Goal: Obtain resource: Obtain resource

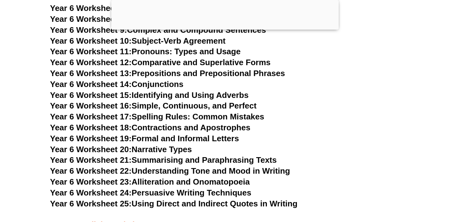
scroll to position [3790, 0]
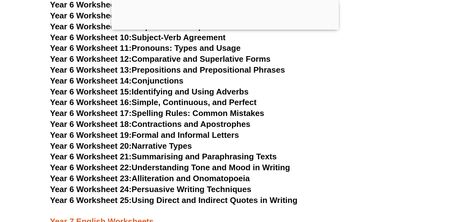
click at [182, 120] on link "Year 6 Worksheet 18: Contractions and Apostrophes" at bounding box center [150, 124] width 200 height 9
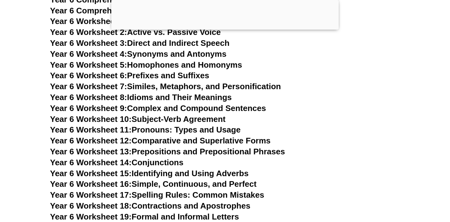
scroll to position [3711, 0]
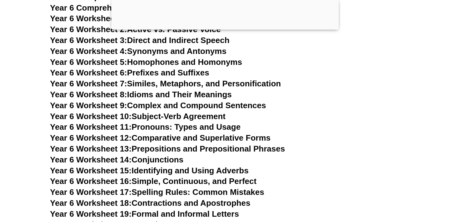
click at [170, 101] on link "Year 6 Worksheet 9: Complex and Compound Sentences" at bounding box center [158, 105] width 216 height 9
click at [259, 112] on h3 "Year 6 Worksheet 10: Subject-Verb Agreement" at bounding box center [225, 117] width 350 height 11
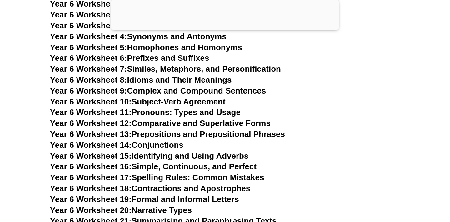
scroll to position [3726, 0]
click at [181, 107] on link "Year 6 Worksheet 11: Pronouns: Types and Usage" at bounding box center [145, 111] width 191 height 9
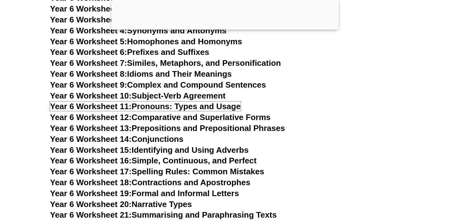
scroll to position [3733, 0]
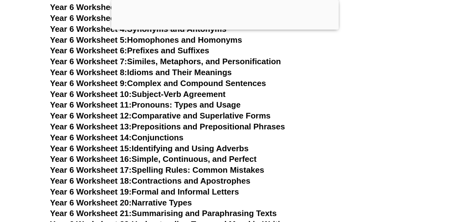
click at [324, 165] on h3 "Year 6 Worksheet 17: Spelling Rules: Common Mistakes" at bounding box center [225, 170] width 350 height 11
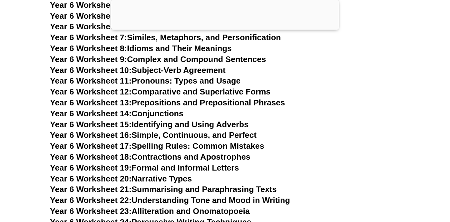
scroll to position [3764, 0]
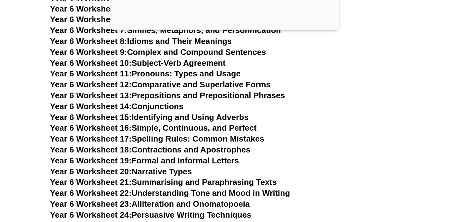
click at [175, 156] on link "Year 6 Worksheet 19: Formal and Informal Letters" at bounding box center [144, 160] width 189 height 9
click at [288, 156] on h3 "Year 6 Worksheet 19: Formal and Informal Letters" at bounding box center [225, 161] width 350 height 11
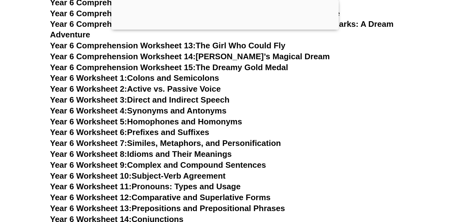
scroll to position [3648, 0]
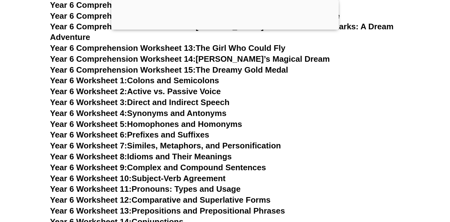
click at [172, 76] on link "Year 6 Worksheet 1: Colons and Semicolons" at bounding box center [134, 80] width 169 height 9
click at [269, 108] on h3 "Year 6 Worksheet 4: Synonyms and Antonyms" at bounding box center [225, 113] width 350 height 11
click at [176, 87] on link "Year 6 Worksheet 2: Active vs. Passive Voice" at bounding box center [135, 91] width 171 height 9
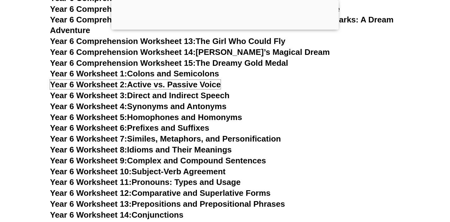
scroll to position [3656, 0]
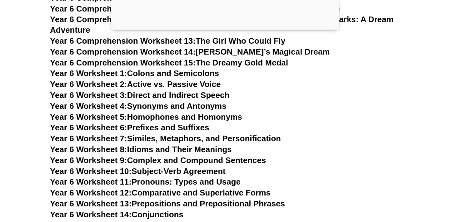
click at [185, 91] on link "Year 6 Worksheet 3: Direct and Indirect Speech" at bounding box center [139, 95] width 179 height 9
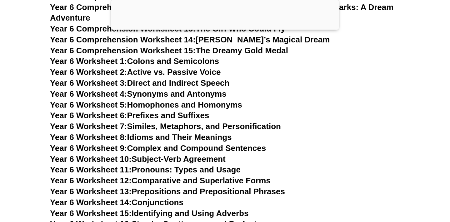
click at [275, 100] on h3 "Year 6 Worksheet 5: Homophones and Homonyms" at bounding box center [225, 105] width 350 height 11
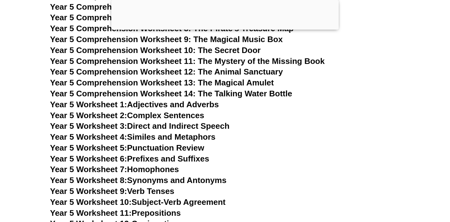
scroll to position [3152, 0]
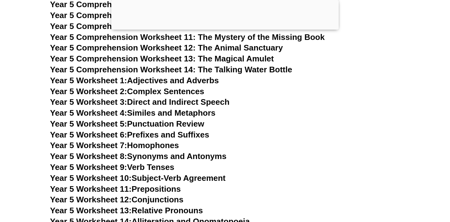
click at [190, 79] on link "Year 5 Worksheet 1: Adjectives and Adverbs" at bounding box center [134, 80] width 169 height 9
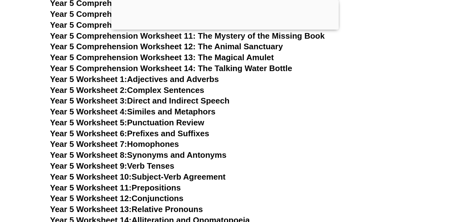
click at [268, 161] on h3 "Year 5 Worksheet 8: Synonyms and Antonyms" at bounding box center [225, 155] width 350 height 11
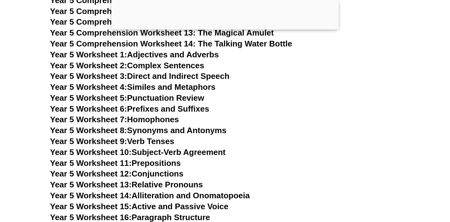
scroll to position [3180, 0]
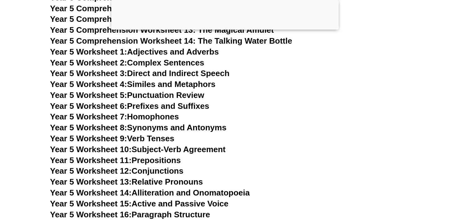
click at [178, 96] on link "Year 5 Worksheet 5: Punctuation Review" at bounding box center [127, 95] width 154 height 9
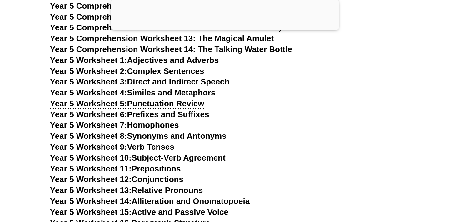
scroll to position [3173, 0]
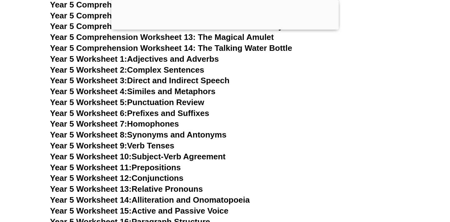
click at [271, 119] on h3 "Year 5 Worksheet 7: Homophones" at bounding box center [225, 124] width 350 height 11
click at [174, 59] on link "Year 5 Worksheet 1: Adjectives and Adverbs" at bounding box center [134, 58] width 169 height 9
click at [265, 95] on h3 "Year 5 Worksheet 4: Similes and Metaphors" at bounding box center [225, 92] width 350 height 11
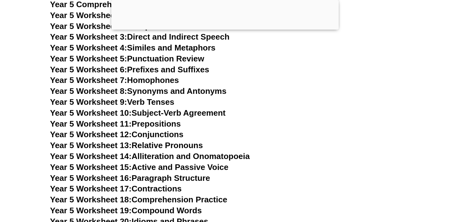
scroll to position [3222, 0]
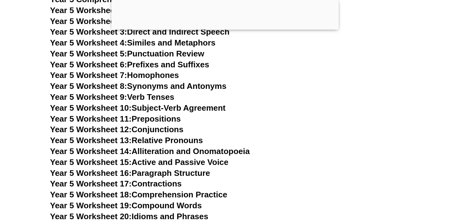
click at [157, 129] on link "Year 5 Worksheet 12: Conjunctions" at bounding box center [116, 129] width 133 height 9
click at [241, 121] on h3 "Year 5 Worksheet 11: Prepositions" at bounding box center [225, 119] width 350 height 11
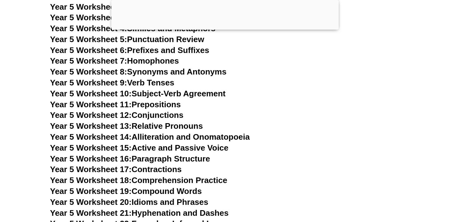
scroll to position [3238, 0]
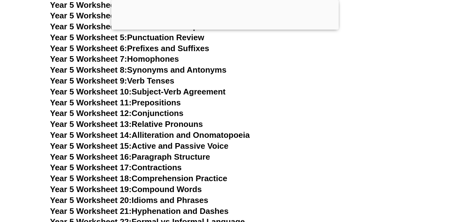
click at [157, 168] on link "Year 5 Worksheet 17: Contractions" at bounding box center [116, 167] width 132 height 9
click at [256, 130] on h3 "Year 5 Worksheet 13: Relative Pronouns" at bounding box center [225, 124] width 350 height 11
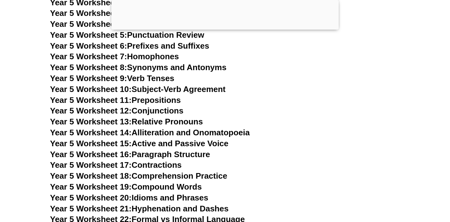
scroll to position [3193, 0]
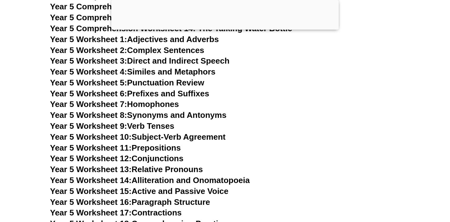
click at [153, 41] on link "Year 5 Worksheet 1: Adjectives and Adverbs" at bounding box center [134, 39] width 169 height 9
click at [162, 49] on link "Year 5 Worksheet 2: Complex Sentences" at bounding box center [127, 50] width 154 height 9
click at [187, 63] on link "Year 5 Worksheet 3: Direct and Indirect Speech" at bounding box center [139, 60] width 179 height 9
click at [311, 75] on h3 "Year 5 Worksheet 4: Similes and Metaphors" at bounding box center [225, 72] width 350 height 11
click at [153, 126] on link "Year 5 Worksheet 9: Verb Tenses" at bounding box center [112, 126] width 124 height 9
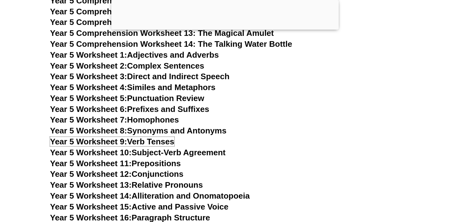
scroll to position [3205, 0]
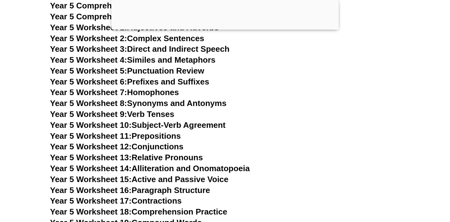
click at [219, 108] on h3 "Year 5 Worksheet 8: Synonyms and Antonyms" at bounding box center [225, 103] width 350 height 11
click at [193, 125] on link "Year 5 Worksheet 10: Subject-Verb Agreement" at bounding box center [138, 125] width 176 height 9
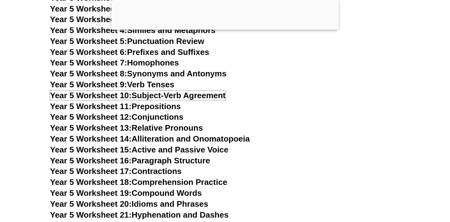
scroll to position [3242, 0]
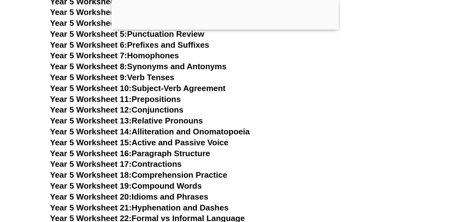
click at [160, 100] on link "Year 5 Worksheet 11: Prepositions" at bounding box center [115, 99] width 131 height 9
click at [168, 109] on link "Year 5 Worksheet 12: Conjunctions" at bounding box center [116, 109] width 133 height 9
click at [220, 112] on h3 "Year 5 Worksheet 12: Conjunctions" at bounding box center [225, 110] width 350 height 11
click at [183, 122] on link "Year 5 Worksheet 13: Relative Pronouns" at bounding box center [126, 120] width 153 height 9
